Goal: Transaction & Acquisition: Book appointment/travel/reservation

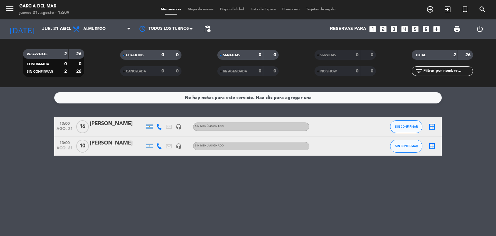
click at [394, 30] on icon "looks_3" at bounding box center [394, 29] width 8 height 8
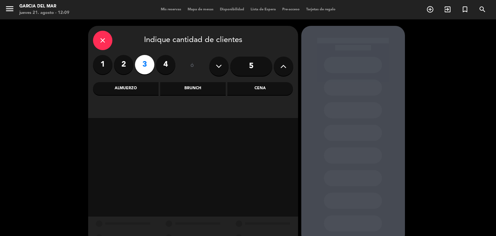
click at [236, 91] on div "Cena" at bounding box center [260, 88] width 66 height 13
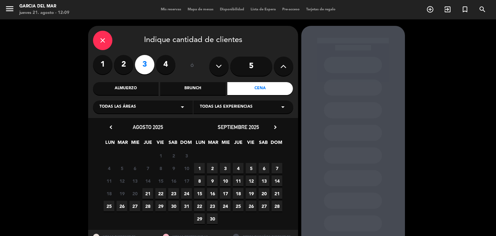
click at [150, 192] on span "21" at bounding box center [147, 193] width 11 height 11
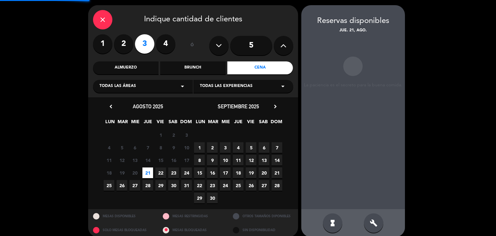
scroll to position [26, 0]
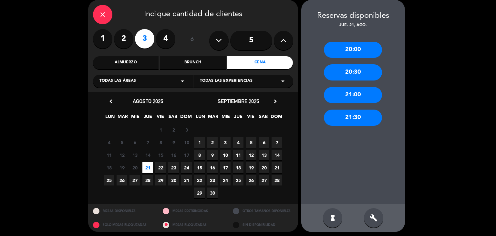
click at [358, 55] on div "20:00" at bounding box center [353, 50] width 58 height 16
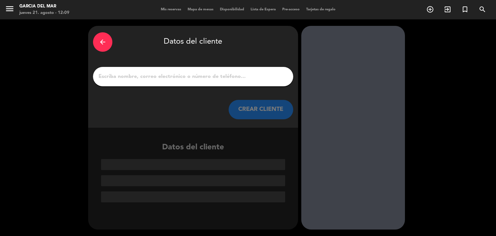
scroll to position [0, 0]
click at [173, 78] on input "1" at bounding box center [193, 76] width 191 height 9
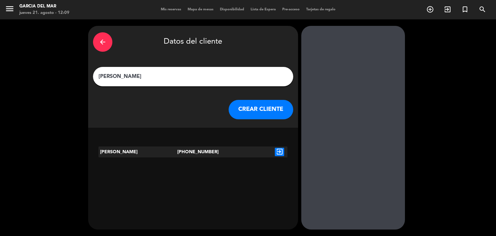
type input "[PERSON_NAME]"
click at [260, 112] on button "CREAR CLIENTE" at bounding box center [261, 109] width 65 height 19
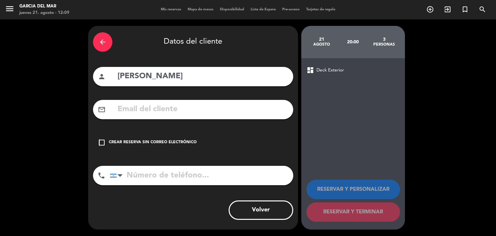
click at [99, 142] on icon "check_box_outline_blank" at bounding box center [102, 143] width 8 height 8
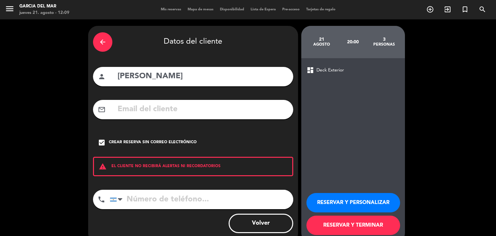
click at [137, 194] on input "tel" at bounding box center [201, 199] width 183 height 19
type input "1111111111"
click at [381, 230] on button "RESERVAR Y TERMINAR" at bounding box center [354, 224] width 94 height 19
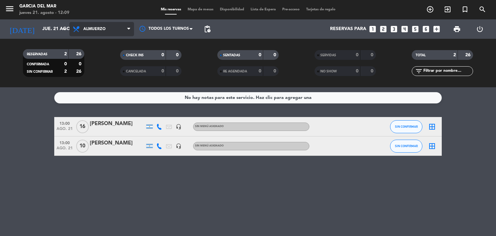
click at [97, 27] on span "Almuerzo" at bounding box center [94, 29] width 22 height 5
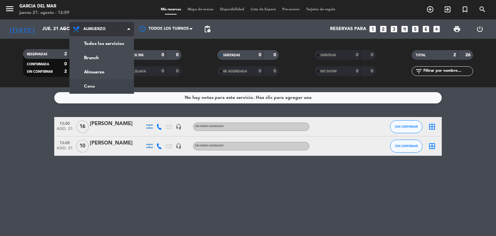
click at [101, 87] on div "menu [PERSON_NAME] del Mar jueves 21. agosto - 12:09 Mis reservas Mapa de mesas…" at bounding box center [248, 43] width 496 height 87
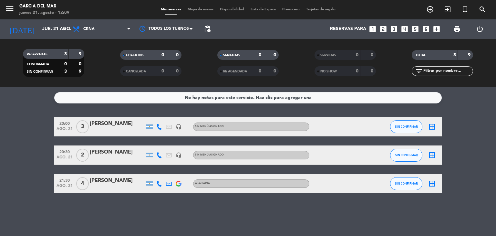
click at [115, 125] on div "[PERSON_NAME]" at bounding box center [117, 124] width 55 height 8
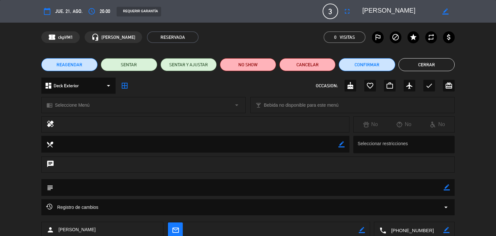
click at [446, 189] on icon "border_color" at bounding box center [447, 187] width 6 height 6
type textarea "D"
type textarea "FIRMA Y SE BAJA EN LA CUENTA CORRIENTE DE "QUE LINDO""
click at [449, 187] on icon at bounding box center [447, 187] width 6 height 6
click at [418, 67] on button "Cerrar" at bounding box center [427, 64] width 56 height 13
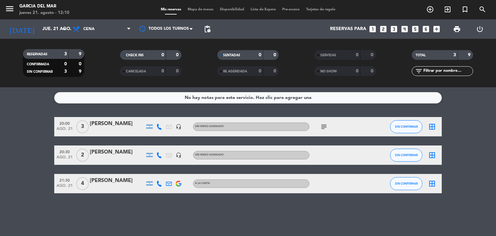
click at [324, 128] on icon "subject" at bounding box center [324, 127] width 8 height 8
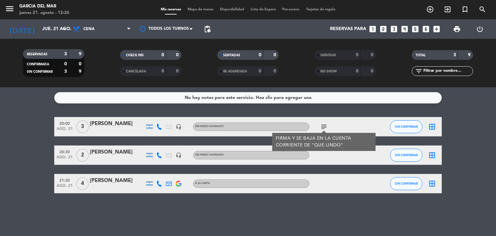
click at [403, 31] on icon "looks_4" at bounding box center [405, 29] width 8 height 8
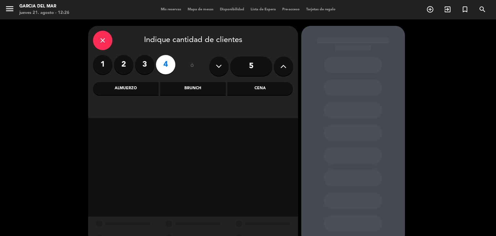
click at [117, 93] on div "Almuerzo" at bounding box center [126, 88] width 66 height 13
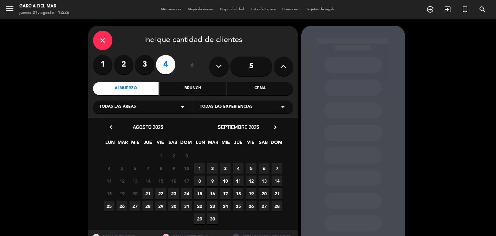
click at [150, 193] on span "21" at bounding box center [147, 193] width 11 height 11
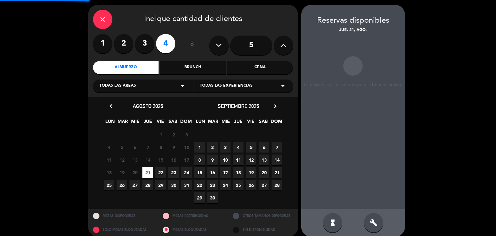
scroll to position [26, 0]
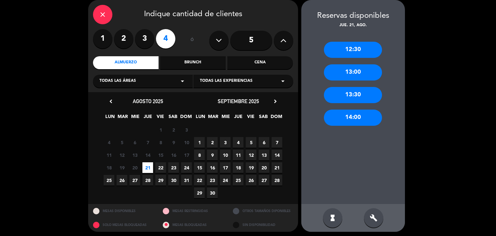
click at [359, 71] on div "13:00" at bounding box center [353, 72] width 58 height 16
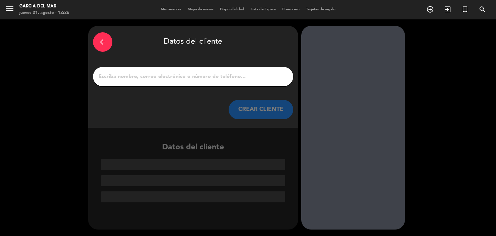
click at [158, 72] on input "1" at bounding box center [193, 76] width 191 height 9
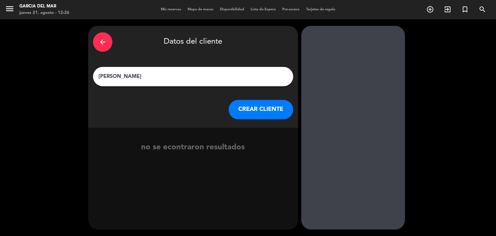
type input "[PERSON_NAME]"
click at [270, 109] on button "CREAR CLIENTE" at bounding box center [261, 109] width 65 height 19
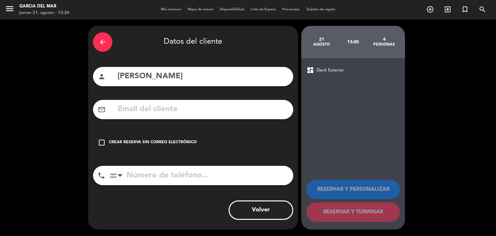
click at [101, 143] on icon "check_box_outline_blank" at bounding box center [102, 143] width 8 height 8
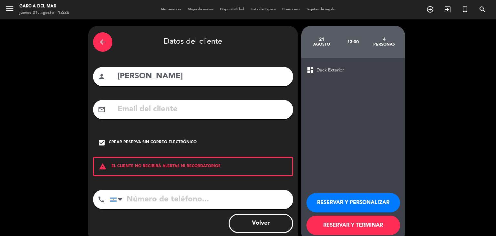
click at [138, 192] on input "tel" at bounding box center [201, 199] width 183 height 19
type input "1134261804"
click at [376, 228] on button "RESERVAR Y TERMINAR" at bounding box center [354, 224] width 94 height 19
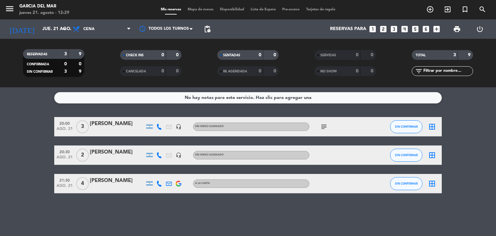
drag, startPoint x: 420, startPoint y: 176, endPoint x: 350, endPoint y: 185, distance: 70.6
click at [109, 26] on span "Cena" at bounding box center [101, 29] width 65 height 14
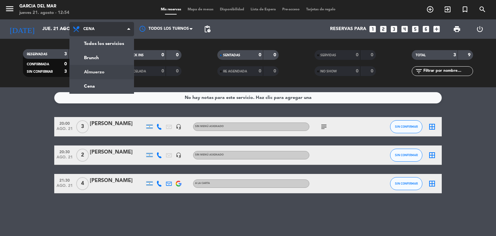
click at [105, 71] on div "menu [PERSON_NAME] del Mar jueves 21. agosto - 12:54 Mis reservas Mapa de mesas…" at bounding box center [248, 43] width 496 height 87
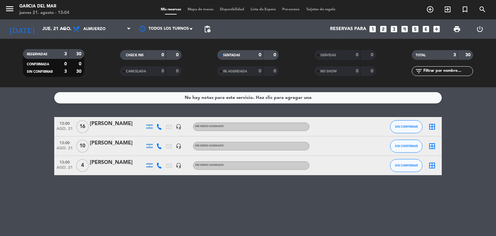
click at [393, 29] on icon "looks_3" at bounding box center [394, 29] width 8 height 8
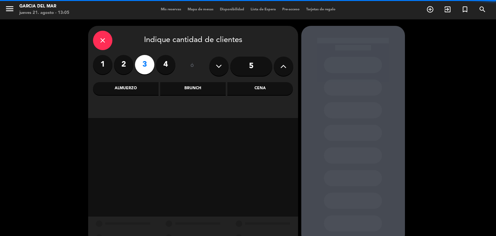
click at [258, 90] on div "Cena" at bounding box center [260, 88] width 66 height 13
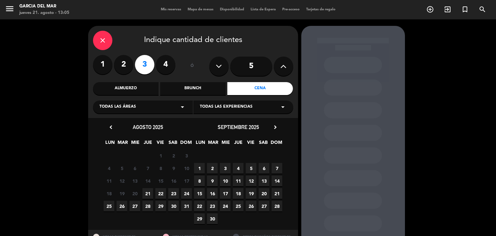
click at [162, 193] on span "22" at bounding box center [160, 193] width 11 height 11
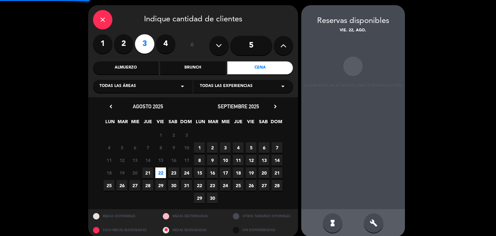
scroll to position [26, 0]
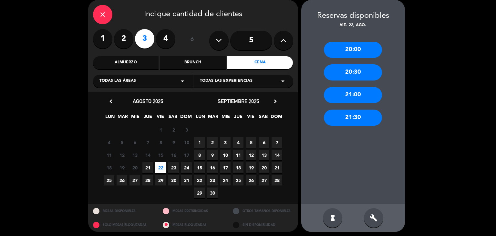
click at [352, 75] on div "20:30" at bounding box center [353, 72] width 58 height 16
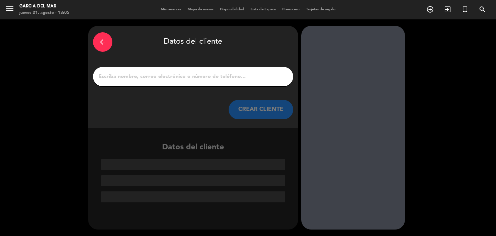
scroll to position [0, 0]
click at [220, 72] on input "1" at bounding box center [193, 76] width 191 height 9
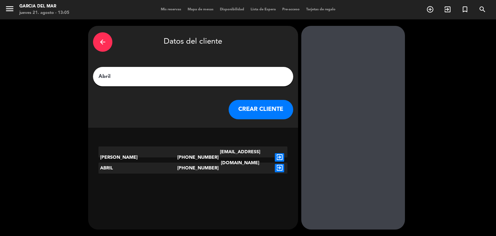
type input "Abril"
click at [279, 171] on icon "exit_to_app" at bounding box center [279, 168] width 9 height 8
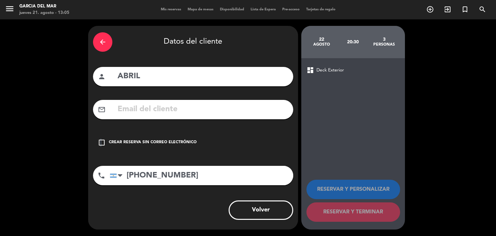
click at [101, 142] on icon "check_box_outline_blank" at bounding box center [102, 143] width 8 height 8
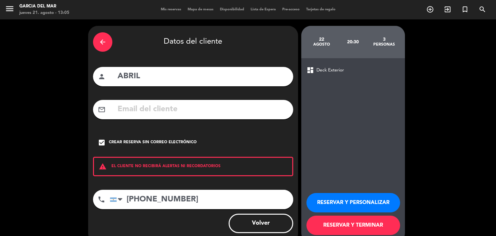
click at [363, 224] on button "RESERVAR Y TERMINAR" at bounding box center [354, 224] width 94 height 19
